Goal: Task Accomplishment & Management: Use online tool/utility

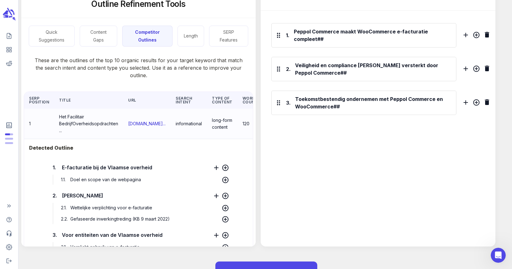
scroll to position [896, 0]
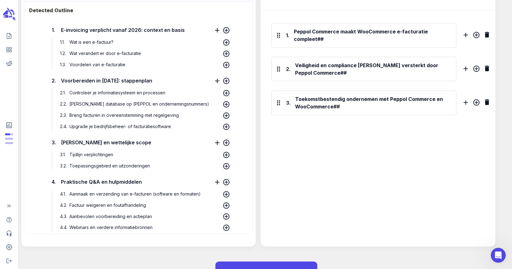
drag, startPoint x: 505, startPoint y: 139, endPoint x: 439, endPoint y: 125, distance: 67.7
click at [505, 139] on div "Outline Refinement Tools Quick Suggestions Content Gaps Competitor Outlines Len…" at bounding box center [261, 116] width 501 height 269
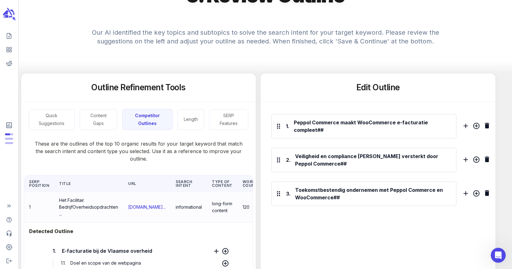
scroll to position [125, 0]
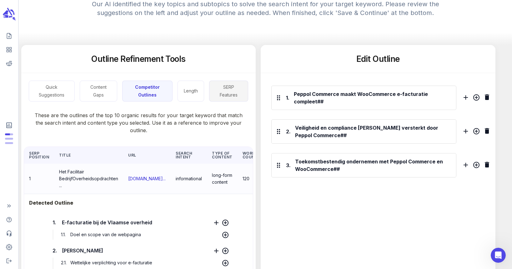
click at [236, 93] on button "SERP Features" at bounding box center [228, 91] width 39 height 21
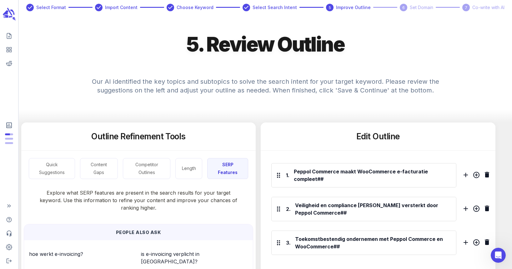
scroll to position [63, 0]
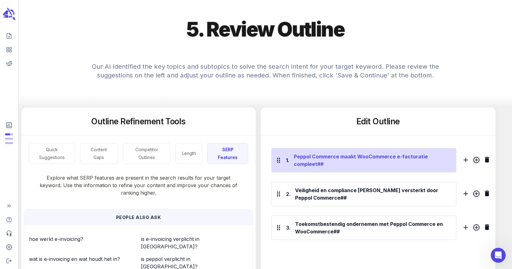
click at [329, 168] on div "Peppol Commerce maakt WooCommerce e-facturatie compleet##" at bounding box center [373, 161] width 160 height 18
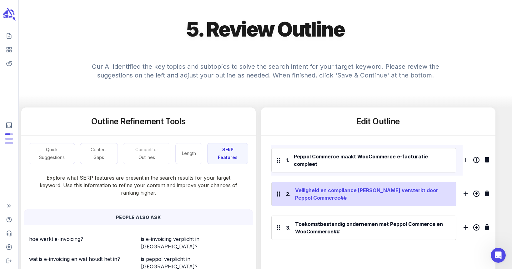
click at [336, 193] on div "Veiligheid en compliance [PERSON_NAME] versterkt door Peppol Commerce##" at bounding box center [373, 194] width 159 height 18
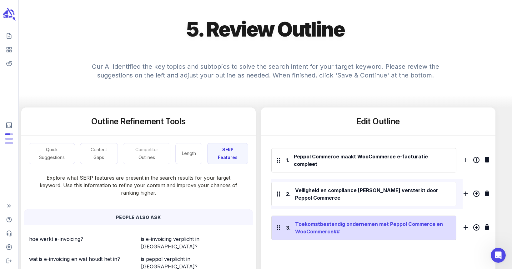
click at [341, 224] on div "Toekomstbestendig ondernemen met Peppol Commerce en WooCommerce##" at bounding box center [373, 228] width 159 height 18
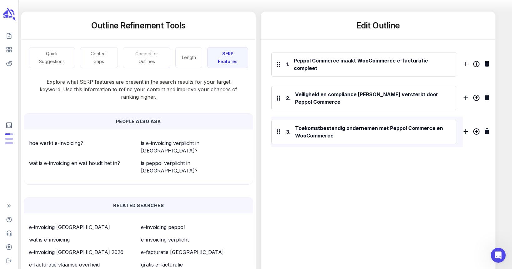
scroll to position [148, 0]
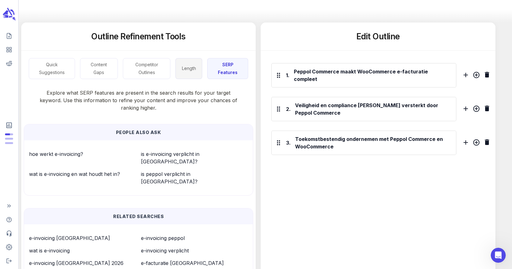
click at [192, 67] on button "Length" at bounding box center [188, 68] width 27 height 21
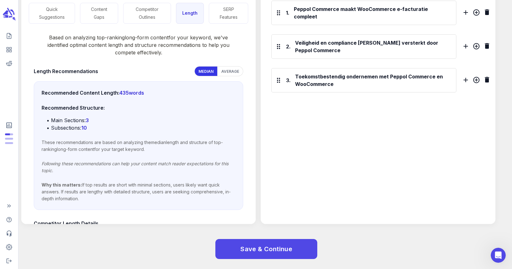
scroll to position [0, 0]
click at [137, 12] on button "Competitor Outlines" at bounding box center [147, 13] width 48 height 21
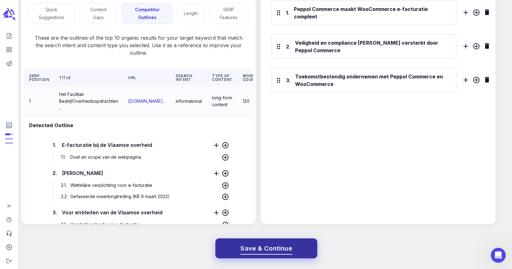
click at [262, 249] on span "Save & Continue" at bounding box center [266, 248] width 52 height 11
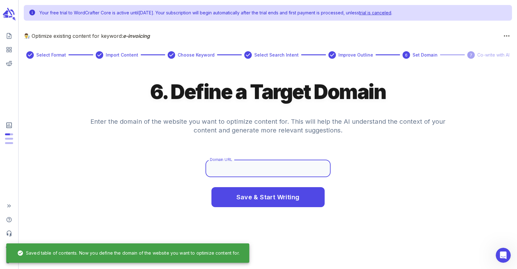
click at [240, 167] on input "Domain URL" at bounding box center [267, 169] width 125 height 18
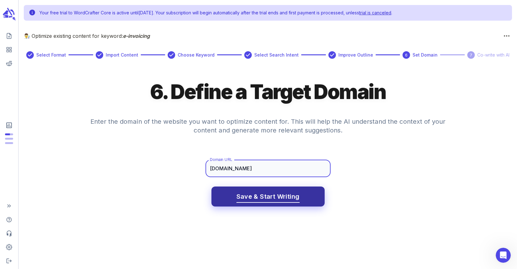
type input "[DOMAIN_NAME]"
click at [269, 198] on span "Save & Start Writing" at bounding box center [267, 196] width 63 height 11
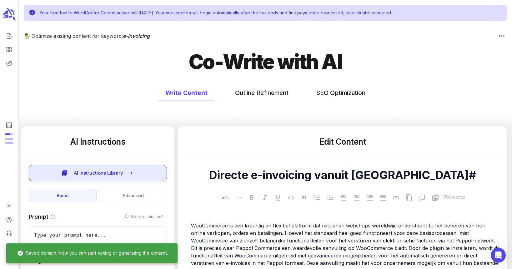
type textarea "x"
type input "145"
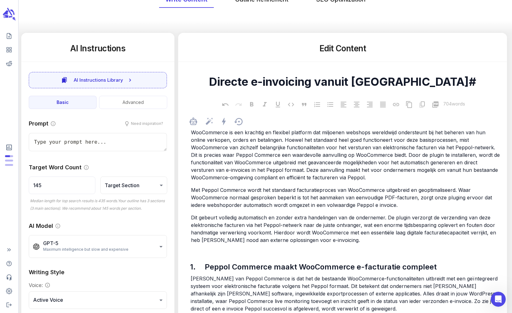
scroll to position [94, 0]
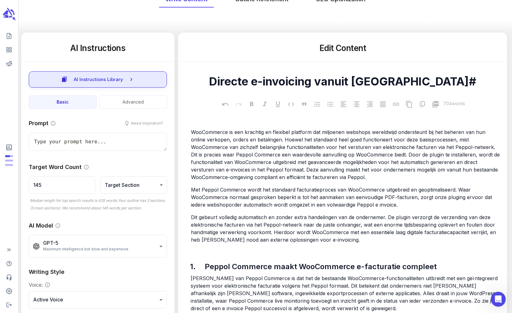
click at [106, 77] on span "AI Instructions Library" at bounding box center [98, 79] width 49 height 8
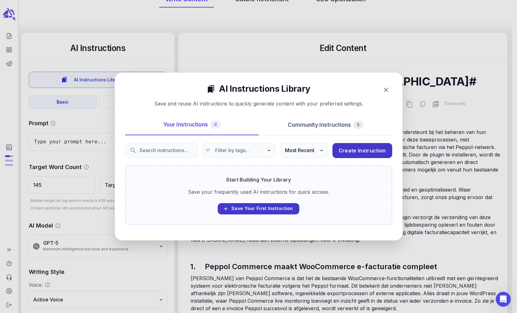
click at [385, 89] on icon "button" at bounding box center [386, 90] width 8 height 8
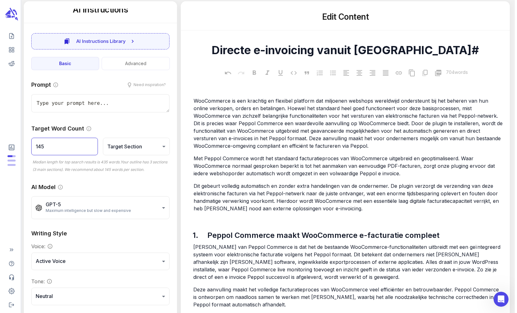
scroll to position [11, 0]
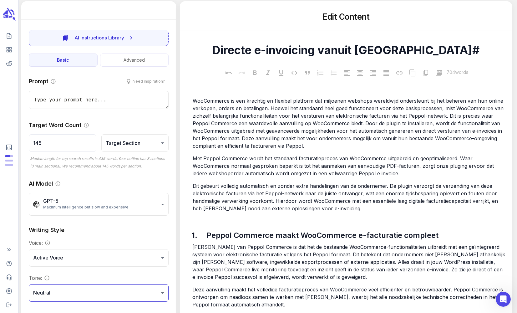
click at [150, 269] on body "Your free trial to WordCrafter Core is active until [DATE] . Your subscription …" at bounding box center [258, 260] width 517 height 771
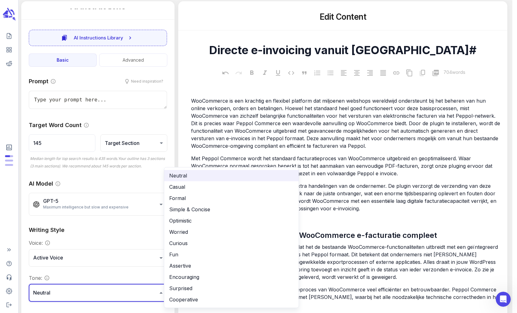
click at [183, 220] on li "Optimistic" at bounding box center [231, 220] width 134 height 11
type textarea "x"
type input "**********"
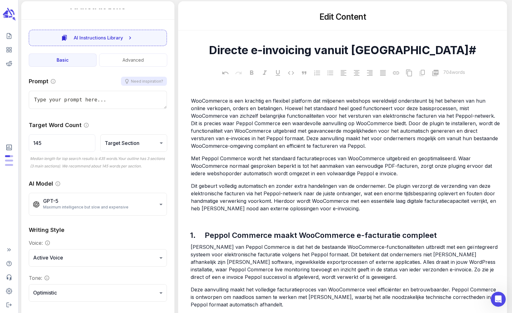
click at [149, 81] on button "Need inspiration?" at bounding box center [144, 81] width 46 height 9
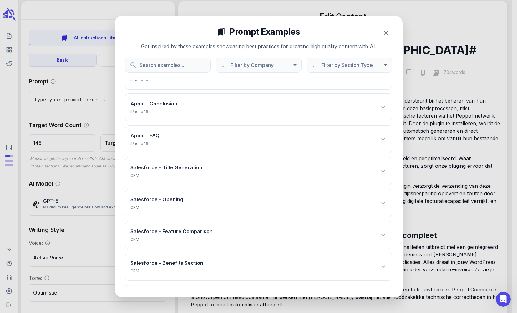
scroll to position [156, 0]
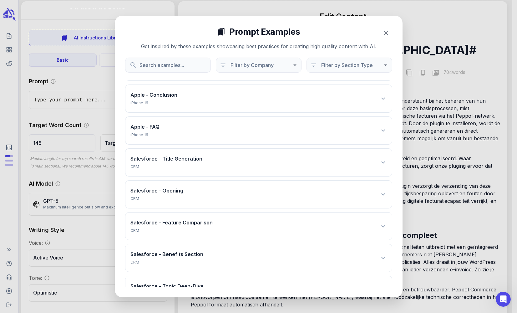
click at [381, 163] on icon at bounding box center [383, 162] width 8 height 8
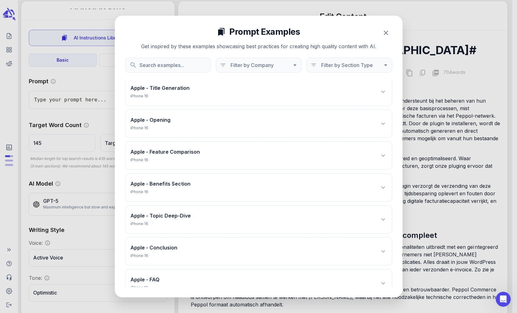
scroll to position [0, 0]
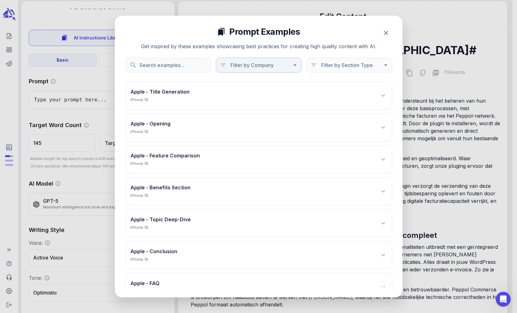
click at [294, 66] on icon "Open" at bounding box center [295, 65] width 8 height 8
click at [294, 66] on icon "Close" at bounding box center [295, 65] width 8 height 8
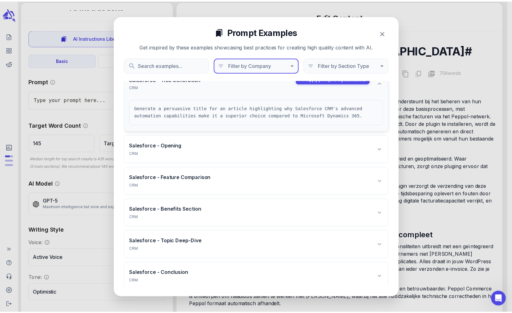
scroll to position [277, 0]
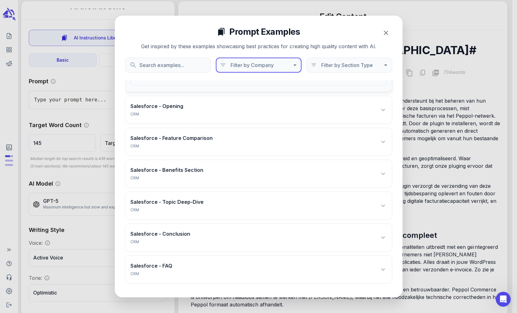
click at [379, 141] on icon at bounding box center [383, 142] width 8 height 8
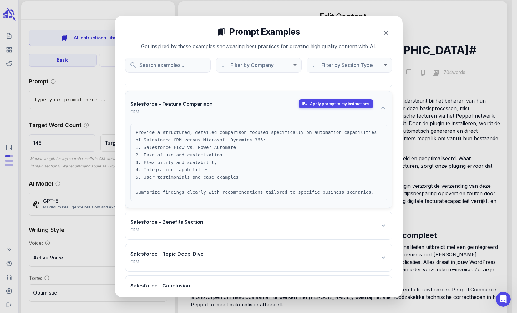
click at [386, 33] on icon "button" at bounding box center [386, 33] width 4 height 4
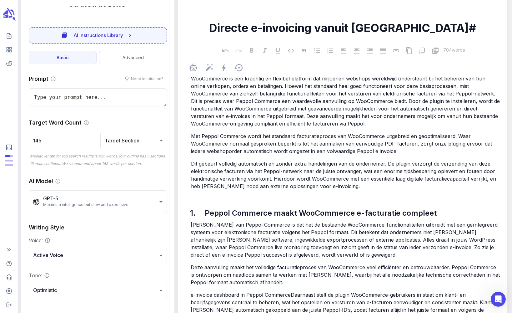
scroll to position [156, 0]
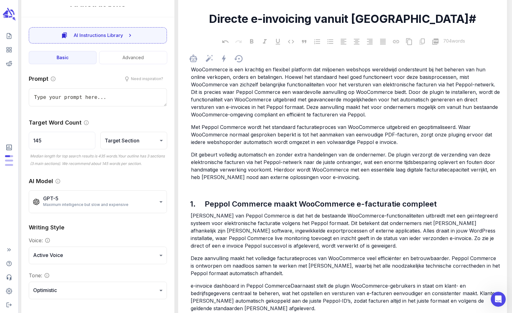
click at [221, 142] on span "Met Peppol Commerce wordt het standaard facturatieproces van WooCommerce uitgeb…" at bounding box center [342, 134] width 303 height 21
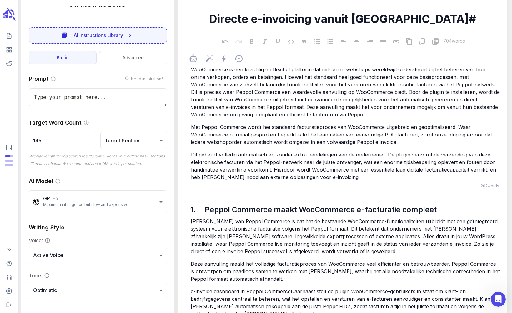
type textarea "x"
click at [102, 100] on textarea at bounding box center [98, 97] width 138 height 18
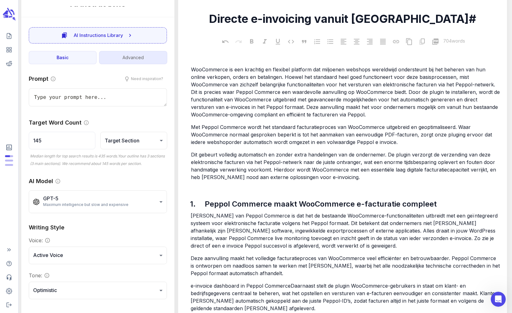
click at [122, 55] on button "Advanced" at bounding box center [133, 57] width 68 height 13
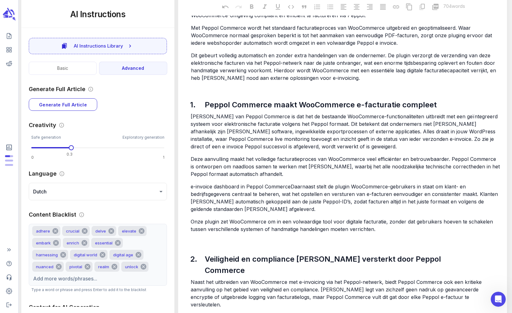
scroll to position [250, 0]
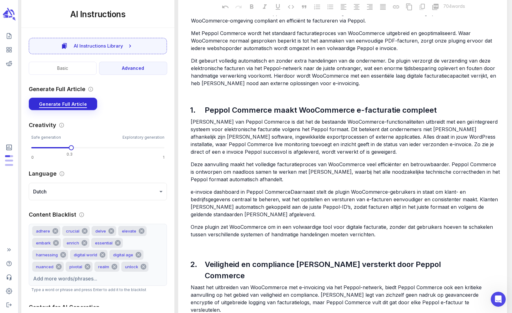
click at [85, 104] on span "Generate Full Article" at bounding box center [63, 104] width 48 height 8
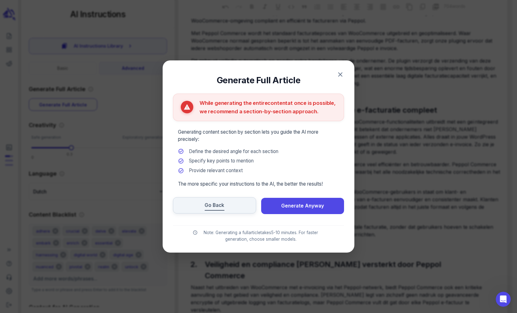
click at [209, 207] on span "Go Back" at bounding box center [214, 205] width 20 height 8
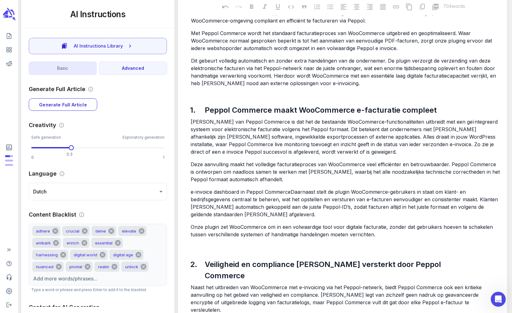
click at [75, 66] on button "Basic" at bounding box center [63, 68] width 68 height 13
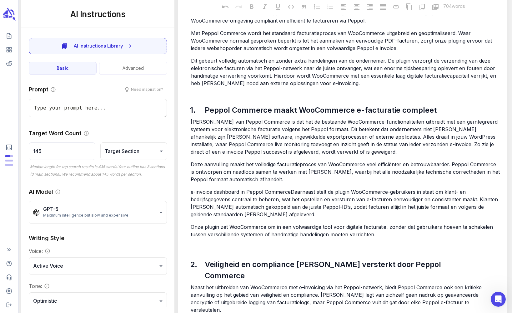
click at [78, 110] on textarea at bounding box center [98, 108] width 138 height 18
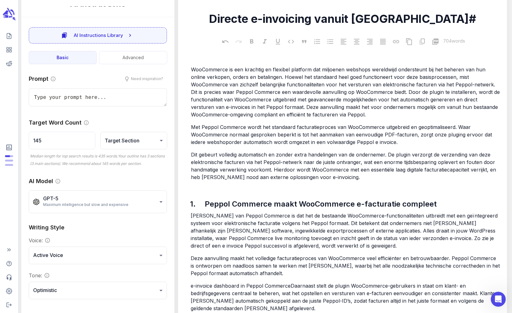
scroll to position [188, 0]
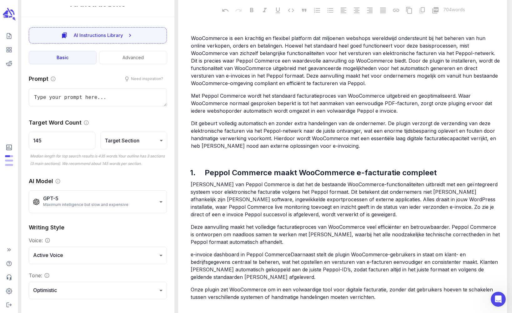
type textarea "x"
click at [98, 99] on textarea at bounding box center [98, 97] width 138 height 18
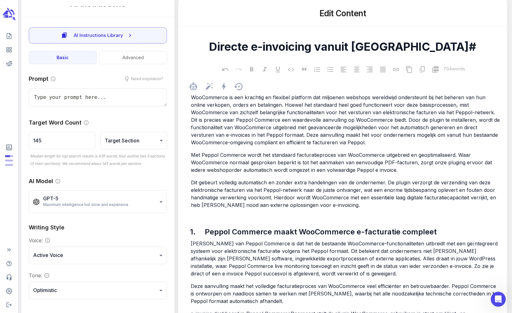
scroll to position [125, 0]
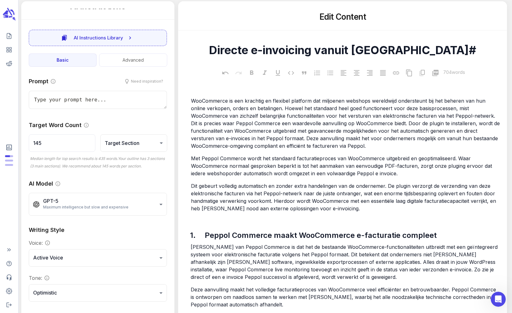
click at [83, 100] on textarea at bounding box center [98, 100] width 138 height 18
type textarea "C"
type textarea "x"
type textarea "Cr"
type textarea "x"
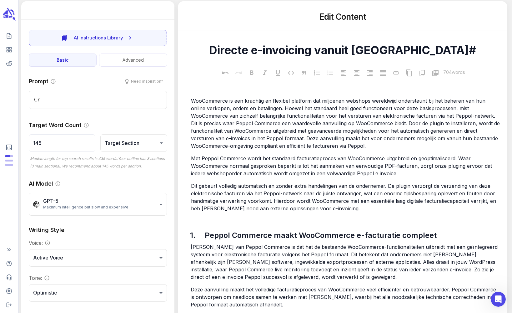
type textarea "Cre"
type textarea "x"
type textarea "Crea"
type textarea "x"
type textarea "Create"
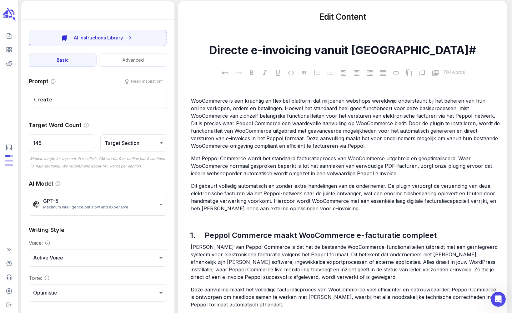
type textarea "x"
type textarea "Create"
type textarea "x"
type textarea "Create a"
type textarea "x"
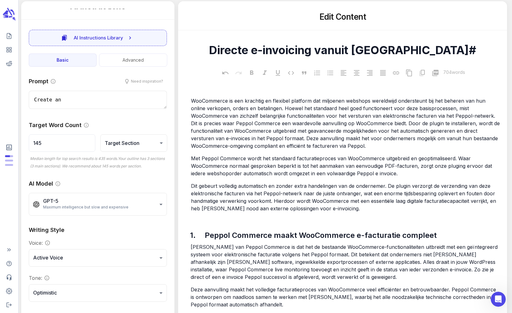
type textarea "Create an"
type textarea "x"
type textarea "Create an in"
type textarea "x"
type textarea "Create an int"
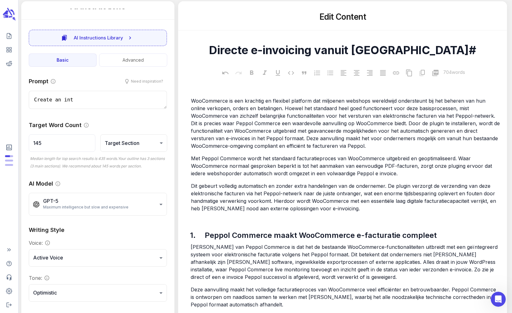
type textarea "x"
type textarea "Create an intro"
type textarea "x"
type textarea "Create an introd"
type textarea "x"
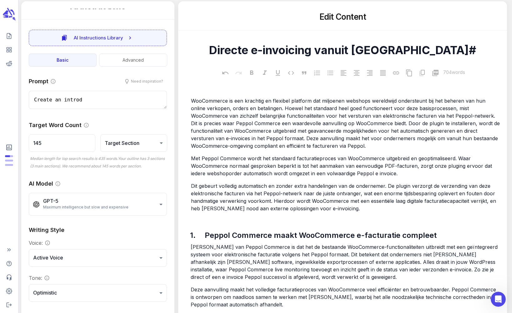
type textarea "Create an introdo"
type textarea "x"
type textarea "Create an introd"
type textarea "x"
type textarea "Create an introdu"
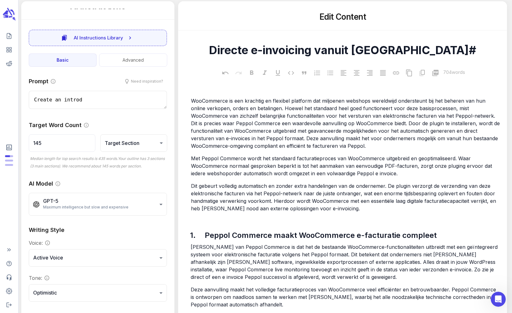
type textarea "x"
type textarea "Create an introduc"
type textarea "x"
type textarea "Create an introduct"
type textarea "x"
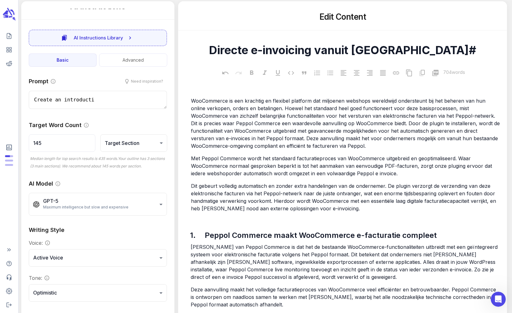
type textarea "Create an introductio"
type textarea "x"
type textarea "Create an introduction"
type textarea "x"
type textarea "Create an introduction"
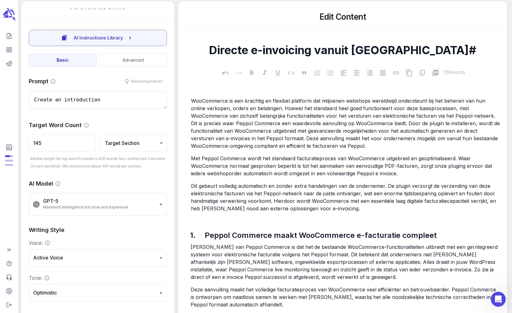
type textarea "x"
type textarea "Create an introduction a"
type textarea "x"
type textarea "Create an introduction abo"
type textarea "x"
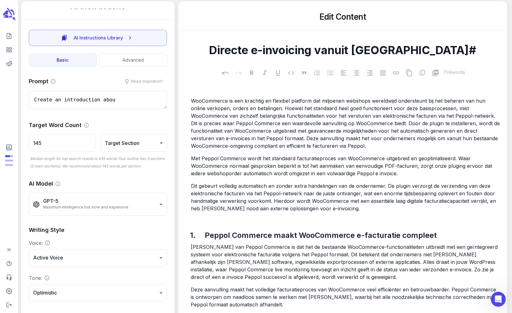
type textarea "Create an introduction about"
type textarea "x"
type textarea "Create an introduction about"
type textarea "x"
type textarea "Create an introduction about W"
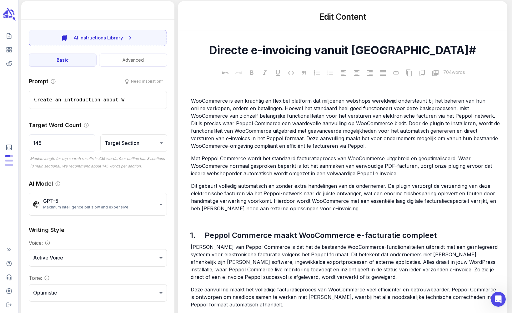
type textarea "x"
type textarea "Create an introduction about [PERSON_NAME]"
type textarea "x"
type textarea "Create an introduction about Wooco"
type textarea "x"
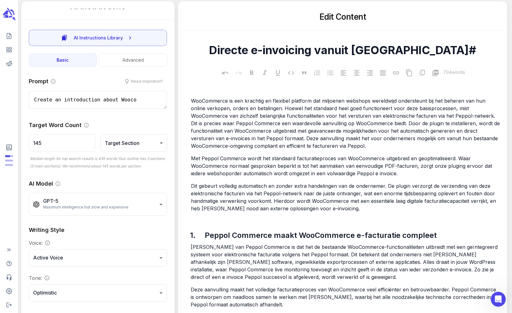
type textarea "Create an introduction about Woocom"
type textarea "x"
type textarea "Create an introduction about Woocommer"
type textarea "x"
type textarea "Create an introduction about Woocommerc"
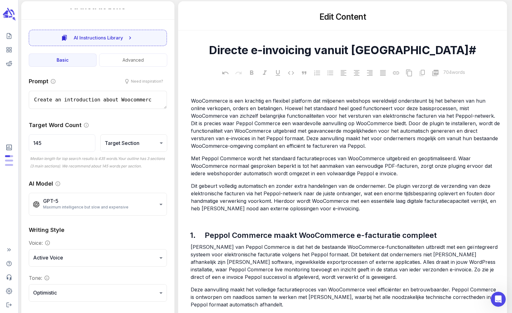
type textarea "x"
type textarea "Create an introduction about Woocommerce"
type textarea "x"
type textarea "Create an introduction about Woocommerce"
type textarea "x"
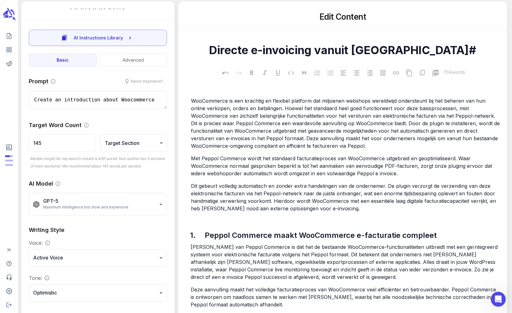
type textarea "Create an introduction about Woocommerce a"
type textarea "x"
type textarea "Create an introduction about Woocommerce and"
type textarea "x"
type textarea "Create an introduction about Woocommerce and t"
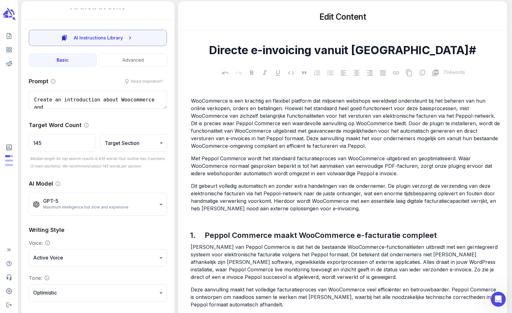
type textarea "x"
type textarea "Create an introduction about Woocommerce and th"
type textarea "x"
type textarea "Create an introduction about Woocommerce and the"
type textarea "x"
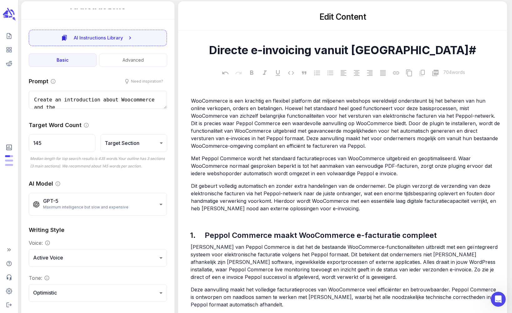
scroll to position [0, 0]
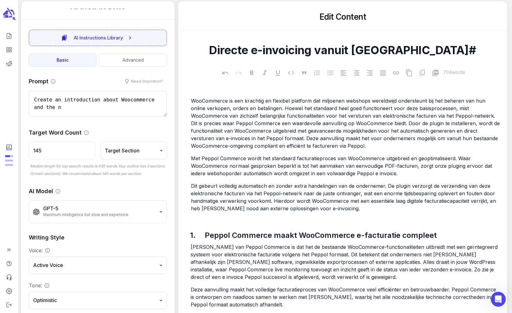
type textarea "Create an introduction about Woocommerce and the ne"
type textarea "x"
type textarea "Create an introduction about Woocommerce and the nee"
type textarea "x"
type textarea "Create an introduction about Woocommerce and the ne"
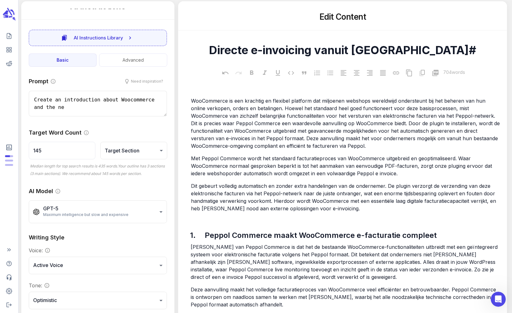
type textarea "x"
type textarea "Create an introduction about Woocommerce and the"
type textarea "x"
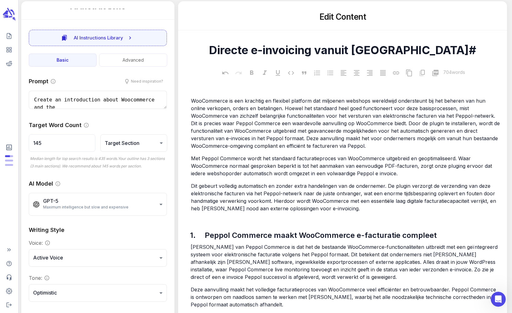
type textarea "Create an introduction about Woocommerce and th"
type textarea "x"
type textarea "Create an introduction about Woocommerce and t"
type textarea "x"
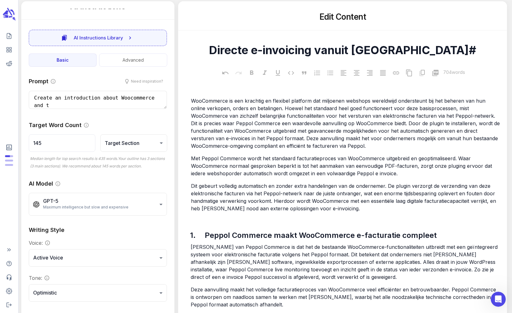
type textarea "Create an introduction about Woocommerce and"
type textarea "x"
type textarea "Create an introduction about Woocommerce and"
type textarea "x"
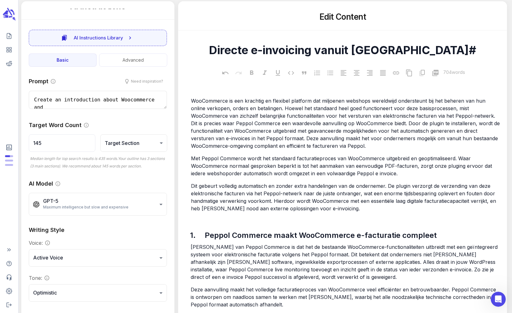
type textarea "Create an introduction about Woocommerce an"
type textarea "x"
type textarea "Create an introduction about Woocommerce a"
type textarea "x"
type textarea "Create an introduction about Woocommerce"
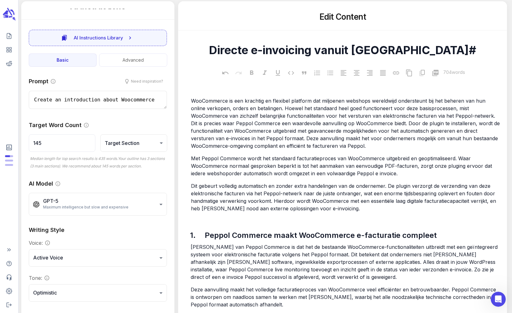
type textarea "x"
type textarea "Create an introduction about Woocommerce"
type textarea "x"
type textarea "Create an introduction about Woocommerce"
type textarea "x"
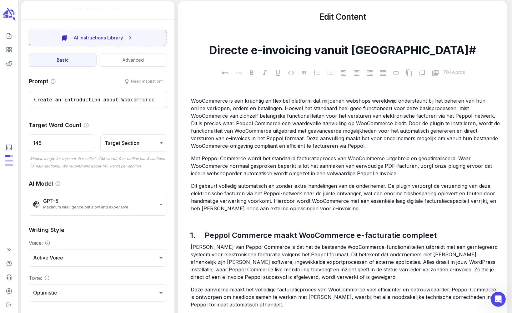
type textarea "Create an introduction about Woocommerce"
type textarea "x"
type textarea "Create an introduction about Woocommerce"
type textarea "x"
type textarea "Create an introduction about Woocommerce an"
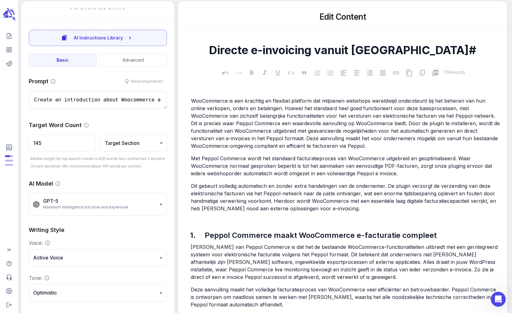
type textarea "x"
type textarea "Create an introduction about Woocommerce and"
type textarea "x"
type textarea "Create an introduction about Woocommerce and th"
type textarea "x"
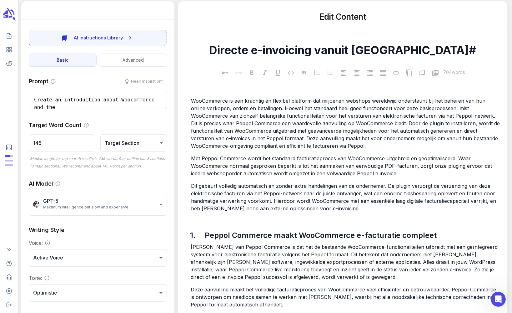
type textarea "Create an introduction about Woocommerce and the"
type textarea "x"
type textarea "Create an introduction about Woocommerce and the be"
type textarea "x"
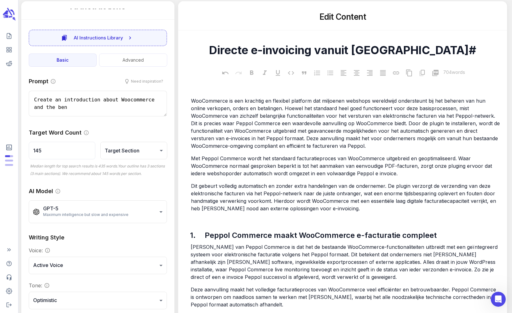
type textarea "Create an introduction about Woocommerce and the bene"
type textarea "x"
type textarea "Create an introduction about Woocommerce and the benefi"
type textarea "x"
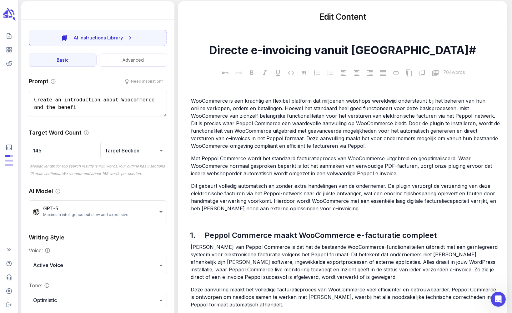
type textarea "Create an introduction about Woocommerce and the benefit"
type textarea "x"
type textarea "Create an introduction about Woocommerce and the benefits"
type textarea "x"
type textarea "Create an introduction about Woocommerce and the benefits of"
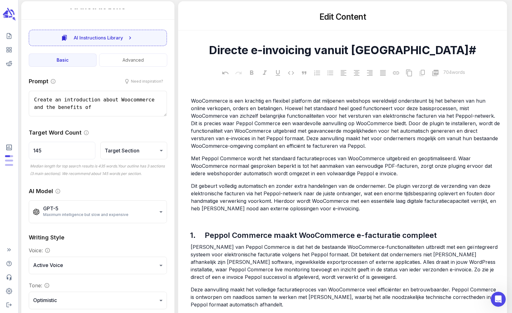
type textarea "x"
type textarea "Create an introduction about Woocommerce and the benefits of it"
type textarea "x"
type textarea "Create an introduction about Woocommerce and the benefits of it"
type textarea "x"
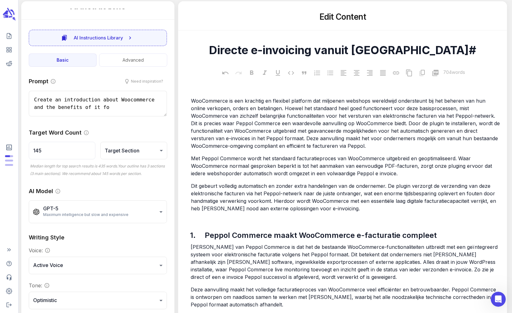
type textarea "Create an introduction about Woocommerce and the benefits of it for"
type textarea "x"
type textarea "Create an introduction about Woocommerce and the benefits of it for"
type textarea "x"
type textarea "Create an introduction about Woocommerce and the benefits of it for B2"
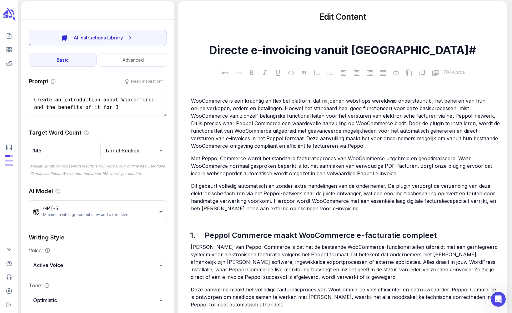
type textarea "x"
type textarea "Create an introduction about Woocommerce and the benefits of it for B2B"
type textarea "x"
type textarea "Create an introduction about Woocommerce and the benefits of it for B2B o"
type textarea "x"
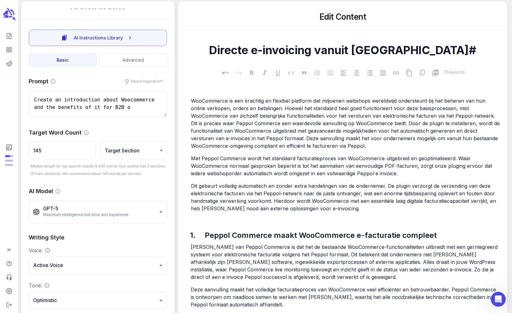
type textarea "Create an introduction about Woocommerce and the benefits of it for B2B on"
type textarea "x"
type textarea "Create an introduction about Woocommerce and the benefits of it for B2B onlin"
type textarea "x"
type textarea "Create an introduction about Woocommerce and the benefits of it for B2B online"
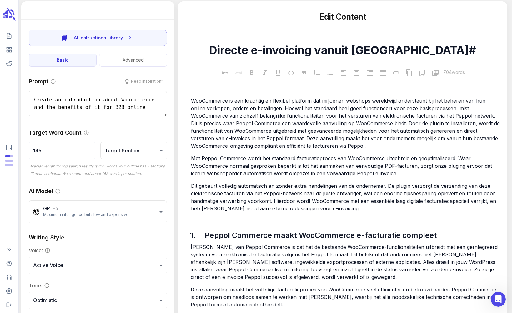
type textarea "x"
type textarea "Create an introduction about Woocommerce and the benefits of it for B2B online s"
type textarea "x"
type textarea "Create an introduction about Woocommerce and the benefits of it for B2B online …"
type textarea "x"
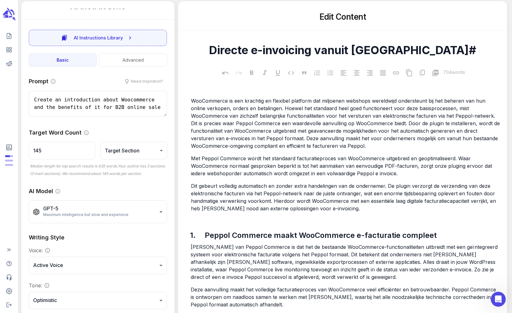
type textarea "Create an introduction about Woocommerce and the benefits of it for B2B online …"
type textarea "x"
type textarea "Create an introduction about Woocommerce and the benefits of it for B2B online …"
type textarea "x"
type textarea "Create an introduction about Woocommerce and the benefits of it for B2B online …"
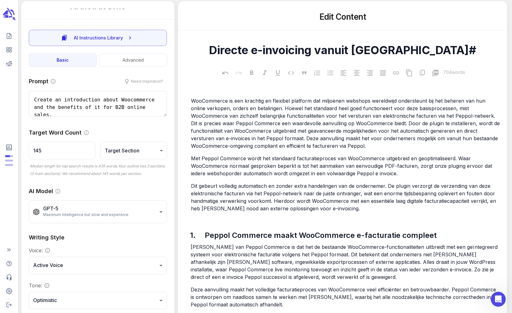
type textarea "x"
type textarea "Create an introduction about Woocommerce and the benefits of it for B2B online …"
type textarea "x"
type textarea "Create an introduction about Woocommerce and the benefits of it for B2B online …"
type textarea "x"
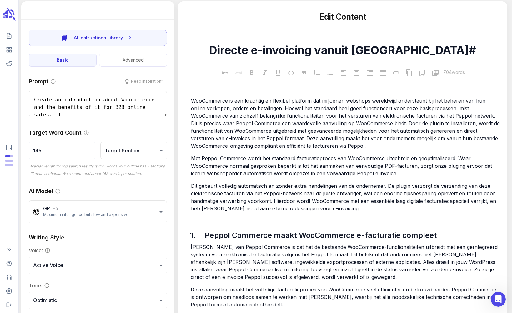
type textarea "Create an introduction about Woocommerce and the benefits of it for B2B online …"
type textarea "x"
type textarea "Create an introduction about Woocommerce and the benefits of it for B2B online …"
type textarea "x"
type textarea "Create an introduction about Woocommerce and the benefits of it for B2B online …"
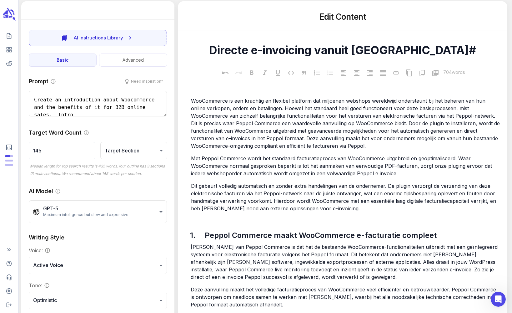
type textarea "x"
type textarea "Create an introduction about Woocommerce and the benefits of it for B2B online …"
type textarea "x"
type textarea "Create an introduction about Woocommerce and the benefits of it for B2B online …"
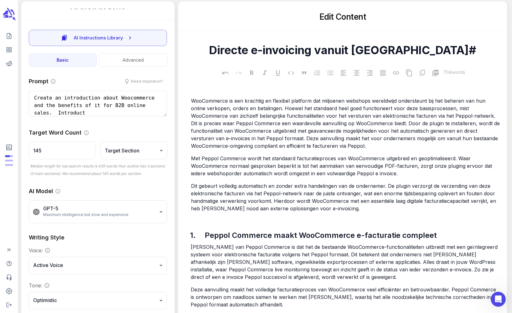
type textarea "x"
type textarea "Create an introduction about Woocommerce and the benefits of it for B2B online …"
type textarea "x"
type textarea "Create an introduction about Woocommerce and the benefits of it for B2B online …"
type textarea "x"
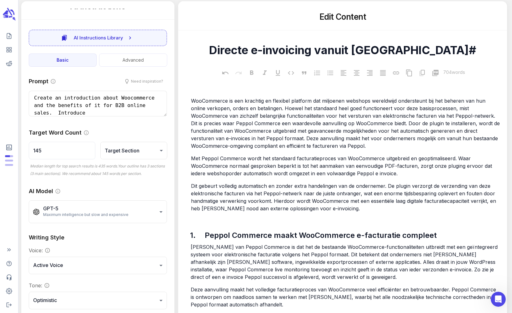
type textarea "Create an introduction about Woocommerce and the benefits of it for B2B online …"
type textarea "x"
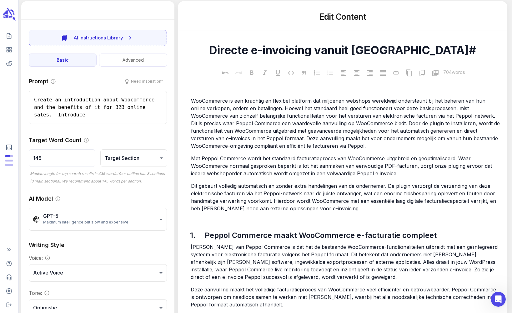
type textarea "Create an introduction about Woocommerce and the benefits of it for B2B online …"
type textarea "x"
type textarea "Create an introduction about Woocommerce and the benefits of it for B2B online …"
type textarea "x"
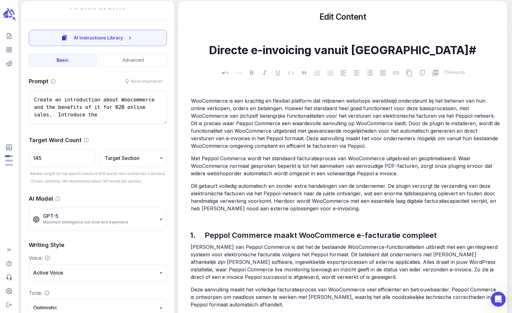
type textarea "Create an introduction about Woocommerce and the benefits of it for B2B online …"
type textarea "x"
type textarea "Create an introduction about Woocommerce and the benefits of it for B2B online …"
type textarea "x"
type textarea "Create an introduction about Woocommerce and the benefits of it for B2B online …"
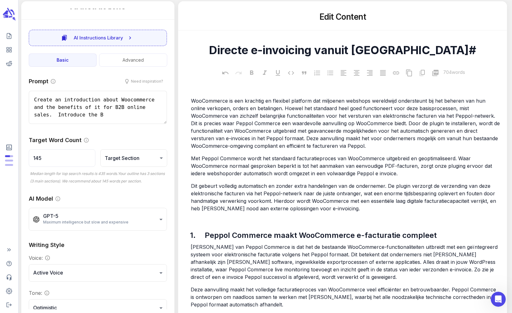
type textarea "x"
type textarea "Create an introduction about Woocommerce and the benefits of it for B2B online …"
type textarea "x"
type textarea "Create an introduction about Woocommerce and the benefits of it for B2B online …"
type textarea "x"
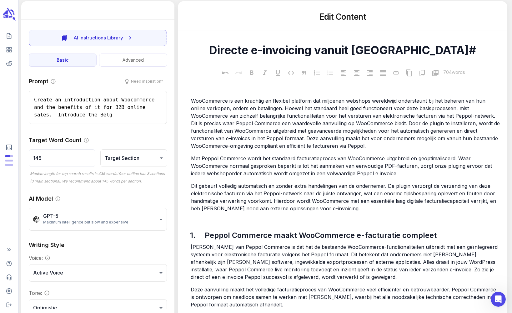
type textarea "Create an introduction about Woocommerce and the benefits of it for B2B online …"
type textarea "x"
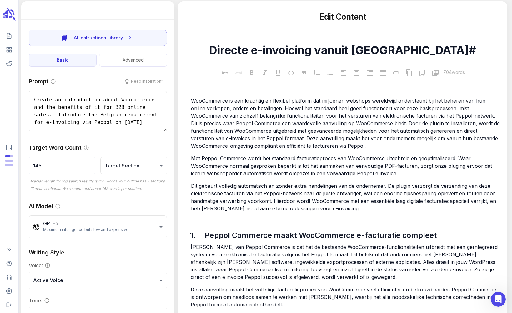
click at [104, 113] on textarea "Create an introduction about Woocommerce and the benefits of it for B2B online …" at bounding box center [98, 111] width 138 height 41
click at [85, 127] on textarea "Create an introduction about Woocommerce and the benefits of it for B2B online …" at bounding box center [98, 111] width 138 height 41
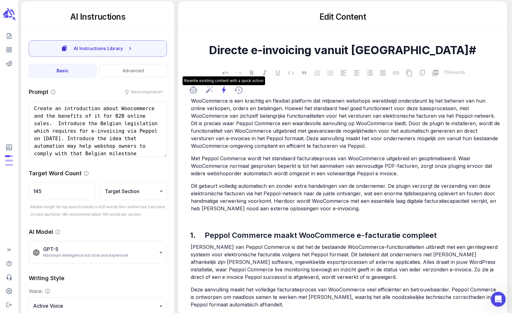
click at [224, 88] on icon at bounding box center [224, 89] width 4 height 7
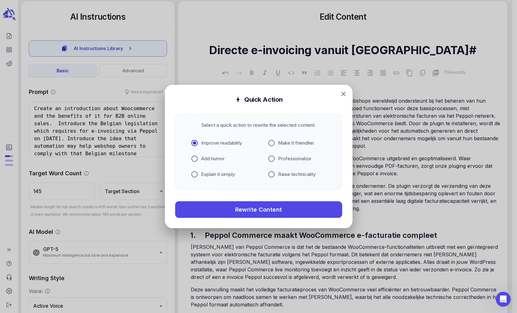
click at [344, 95] on icon "button" at bounding box center [343, 94] width 8 height 8
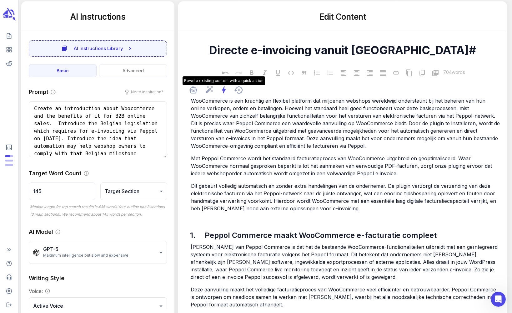
click at [225, 90] on icon at bounding box center [224, 89] width 4 height 7
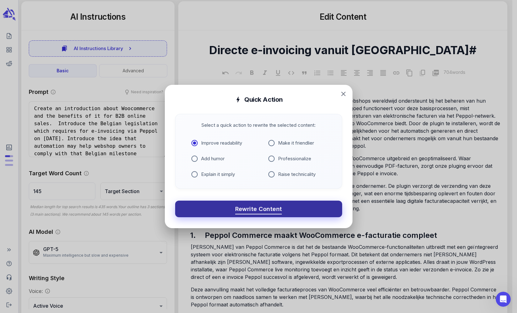
click at [246, 210] on span "Rewrite Content" at bounding box center [258, 208] width 47 height 10
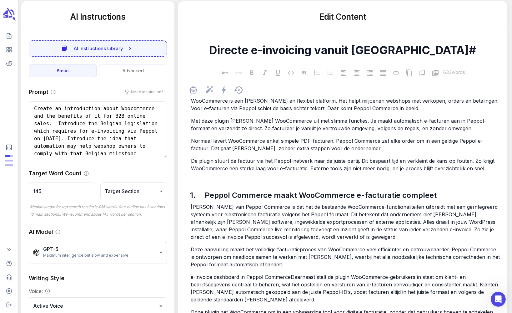
click at [243, 210] on p "[PERSON_NAME] van Peppol Commerce is dat het de bestaande WooCommerce-functiona…" at bounding box center [346, 222] width 310 height 38
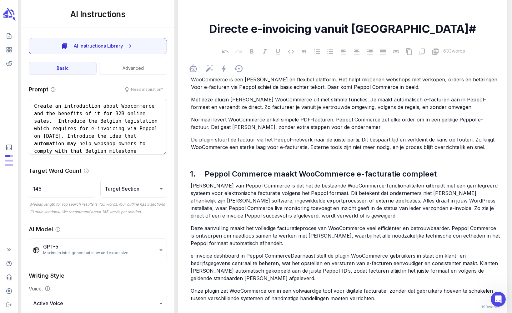
scroll to position [156, 0]
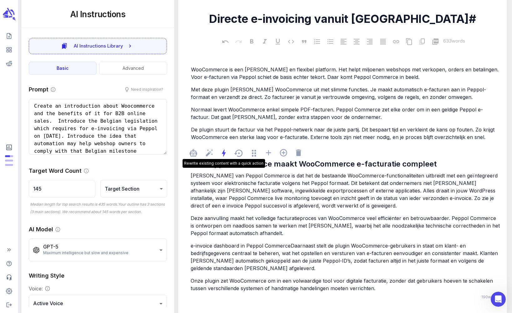
click at [223, 152] on icon at bounding box center [224, 152] width 4 height 7
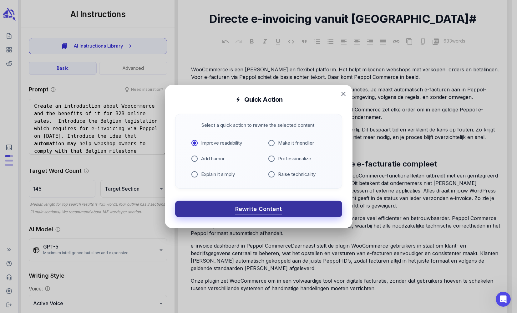
click at [233, 206] on button "Rewrite Content" at bounding box center [258, 208] width 167 height 17
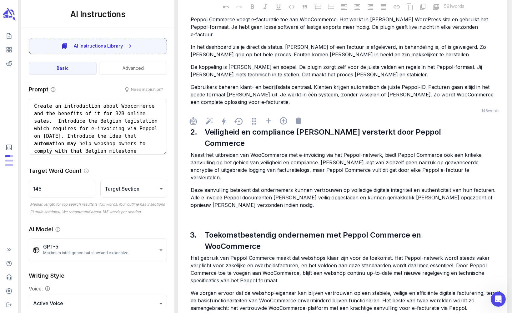
scroll to position [313, 0]
click at [246, 151] on span "Naast het uitbreiden van WooCommerce met e-invoicing via het Peppol-netwerk, bi…" at bounding box center [337, 165] width 293 height 29
click at [224, 117] on icon at bounding box center [224, 120] width 4 height 7
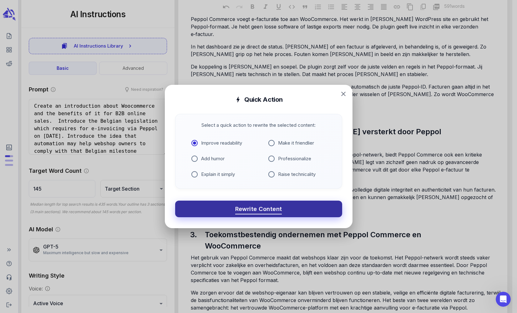
click at [237, 206] on span "Rewrite Content" at bounding box center [258, 208] width 47 height 10
